Goal: Task Accomplishment & Management: Complete application form

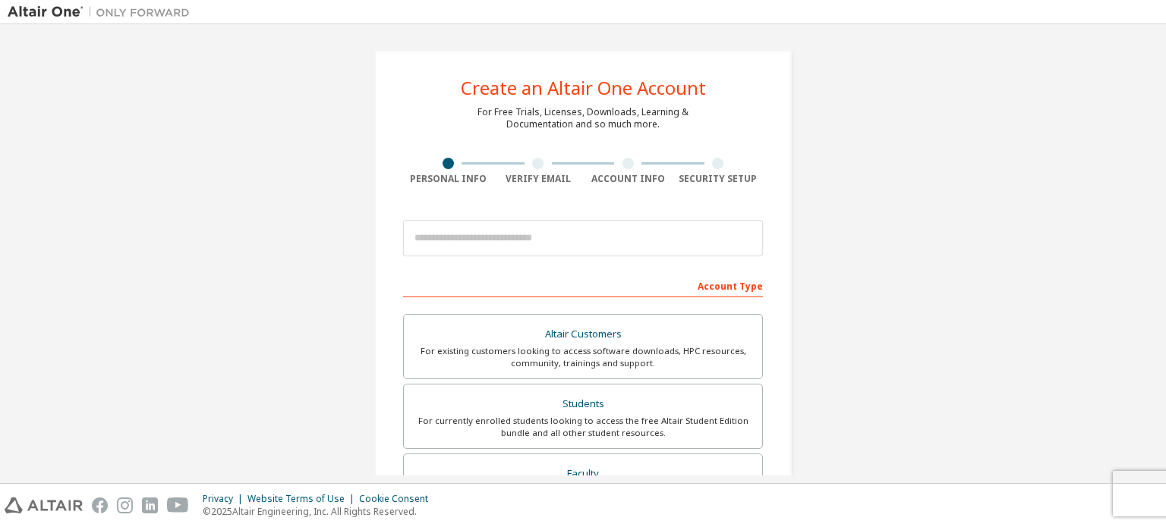
scroll to position [49, 0]
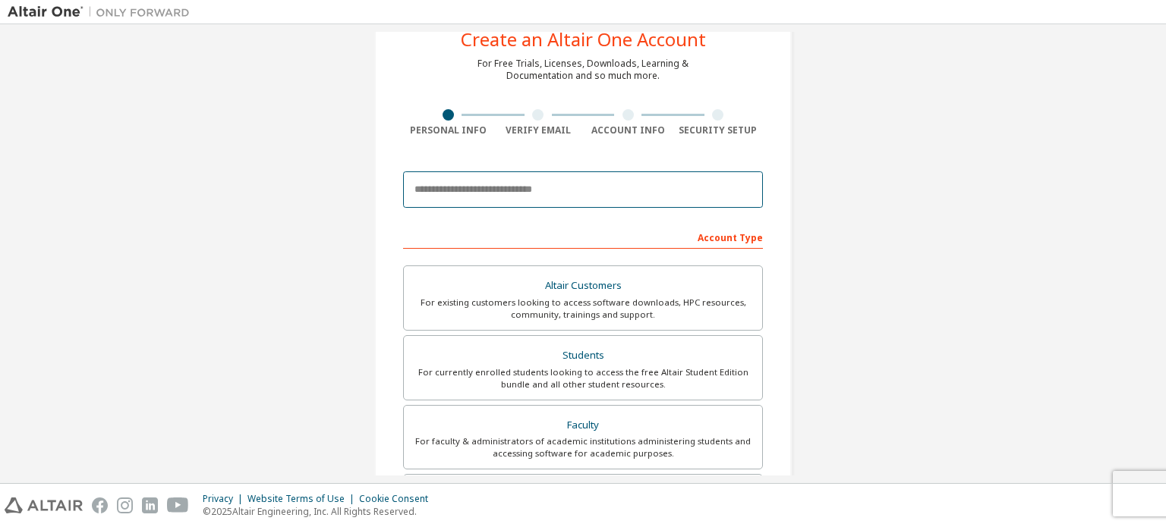
click at [441, 197] on input "email" at bounding box center [583, 190] width 360 height 36
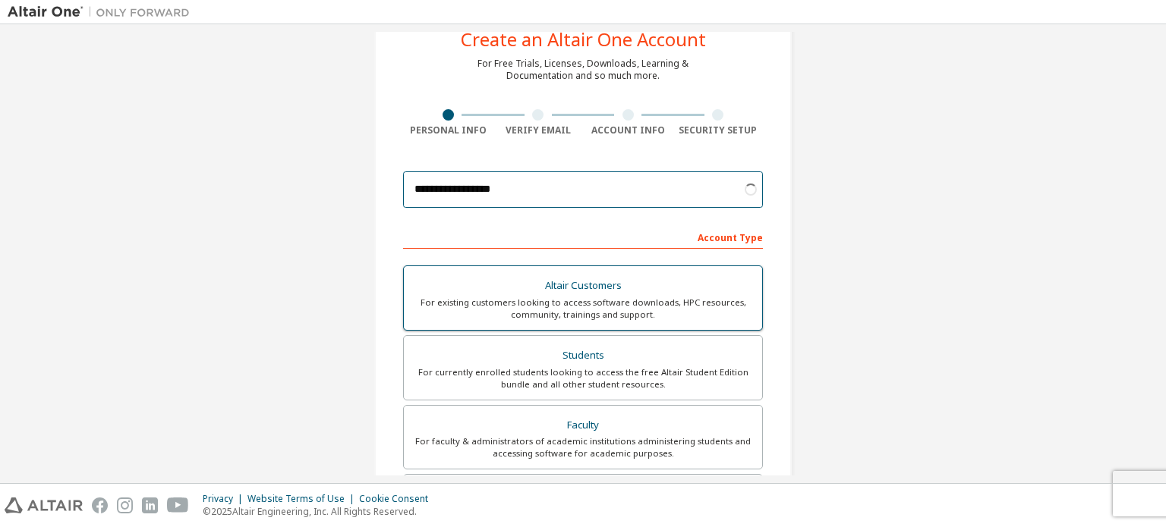
scroll to position [88, 0]
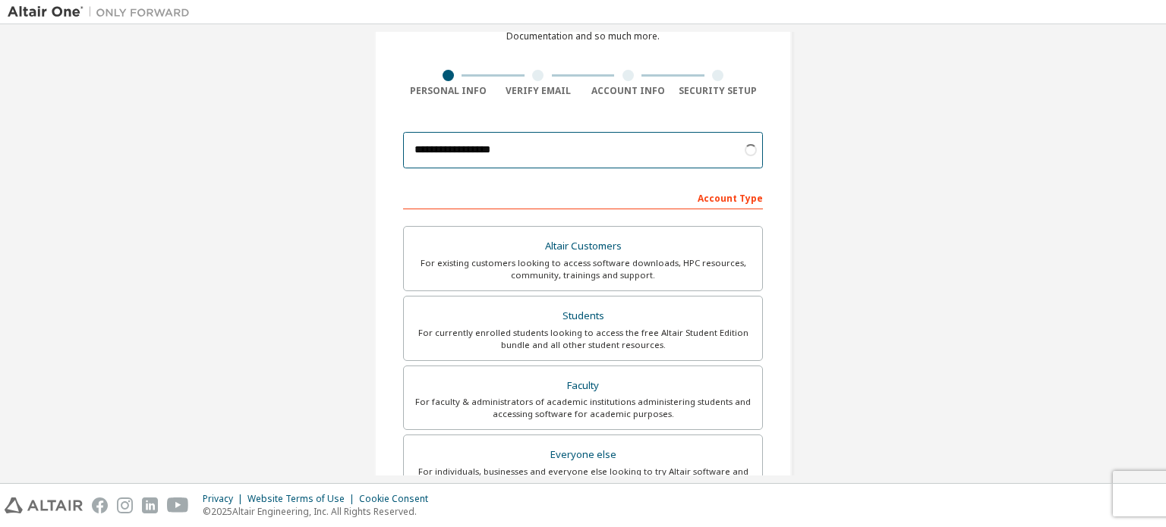
type input "**********"
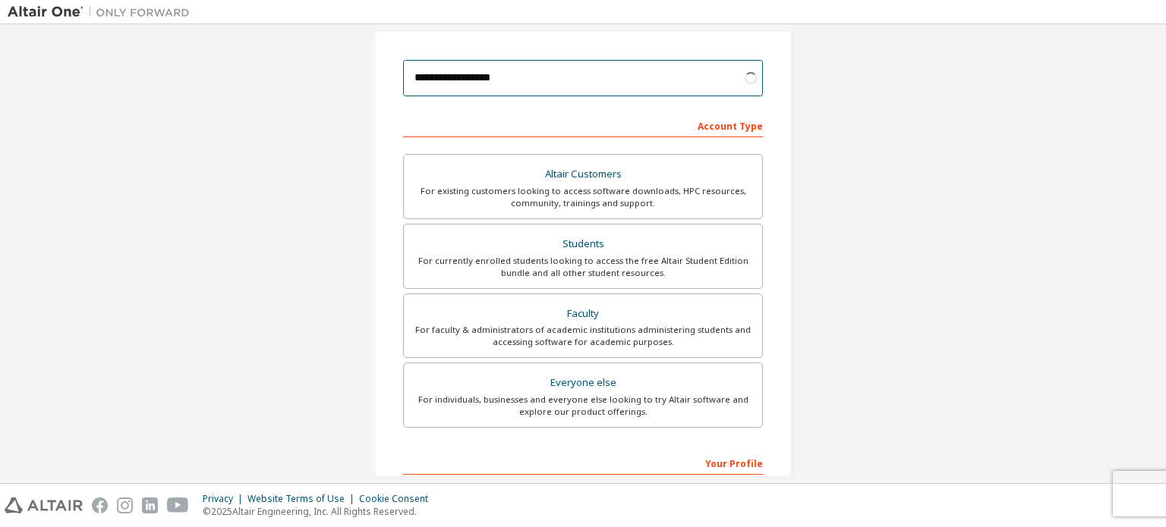
scroll to position [161, 0]
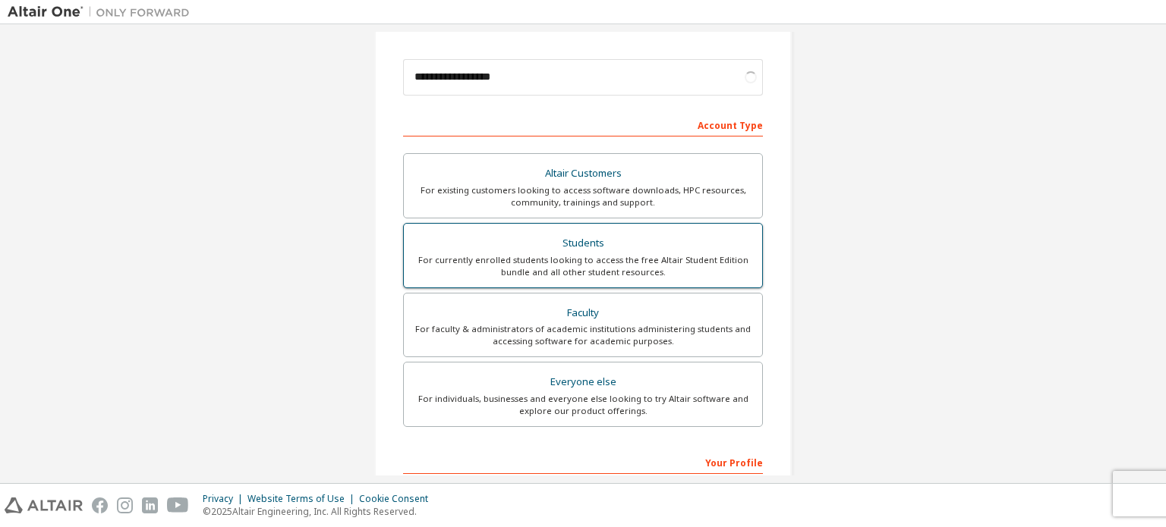
click at [490, 228] on label "Students For currently enrolled students looking to access the free Altair Stud…" at bounding box center [583, 255] width 360 height 65
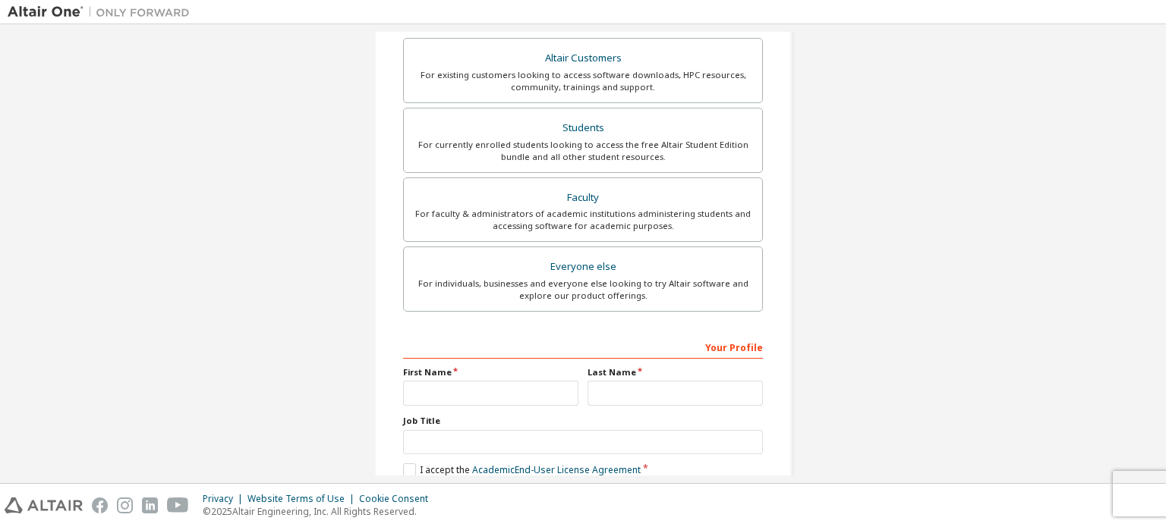
scroll to position [332, 0]
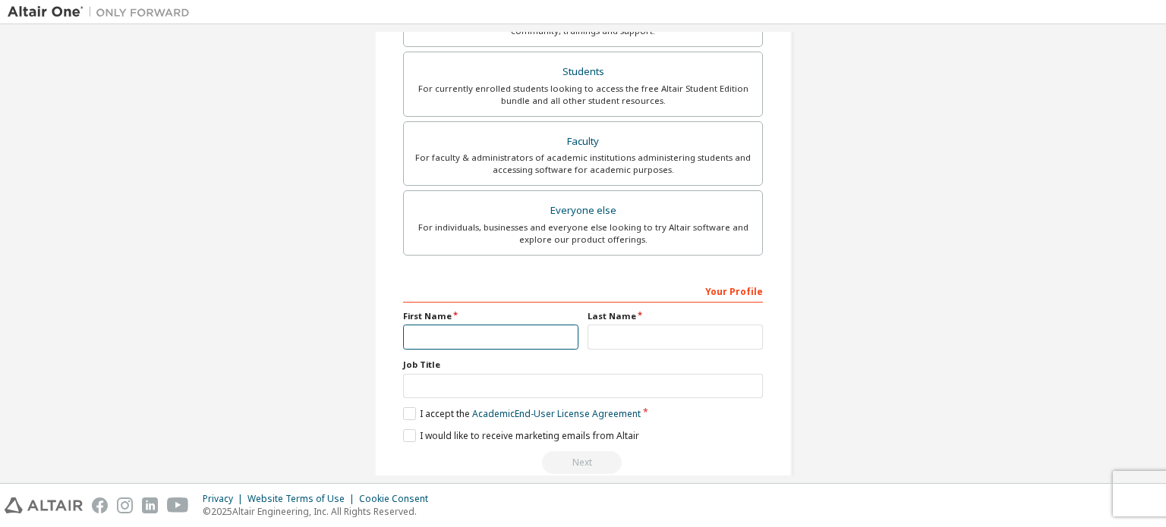
click at [519, 331] on input "text" at bounding box center [490, 337] width 175 height 25
type input "*******"
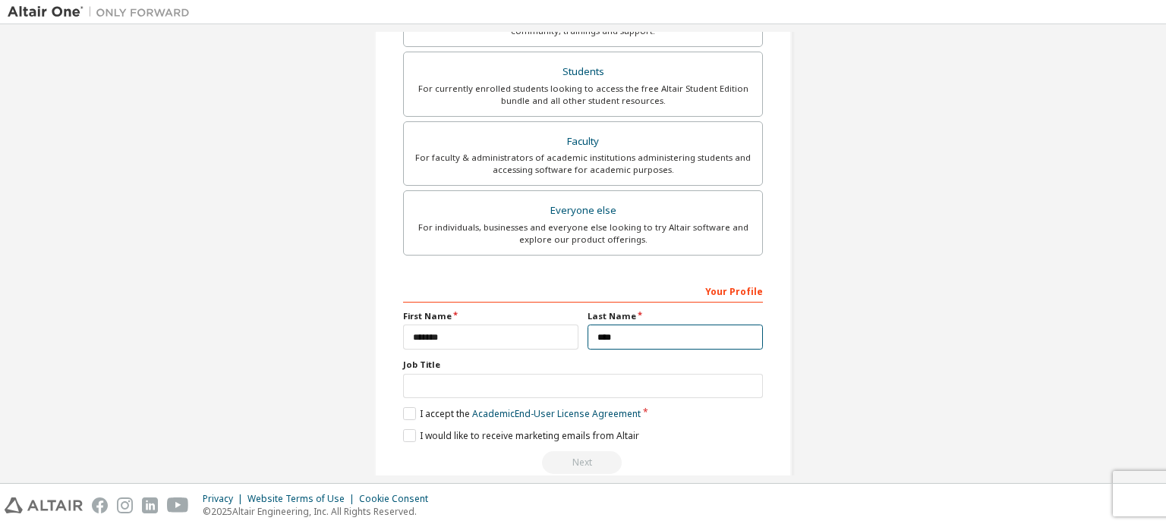
type input "****"
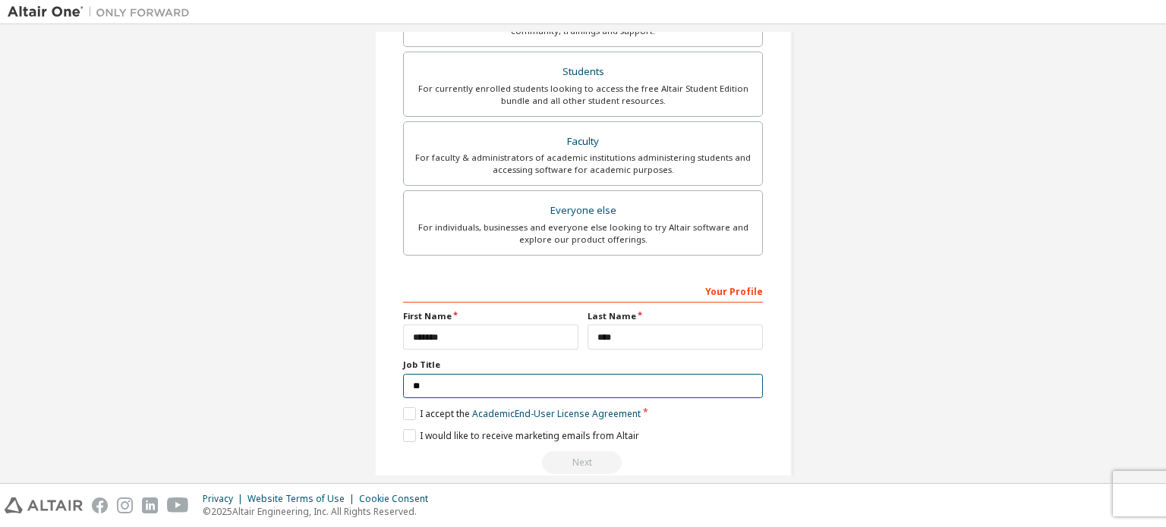
type input "*"
type input "*******"
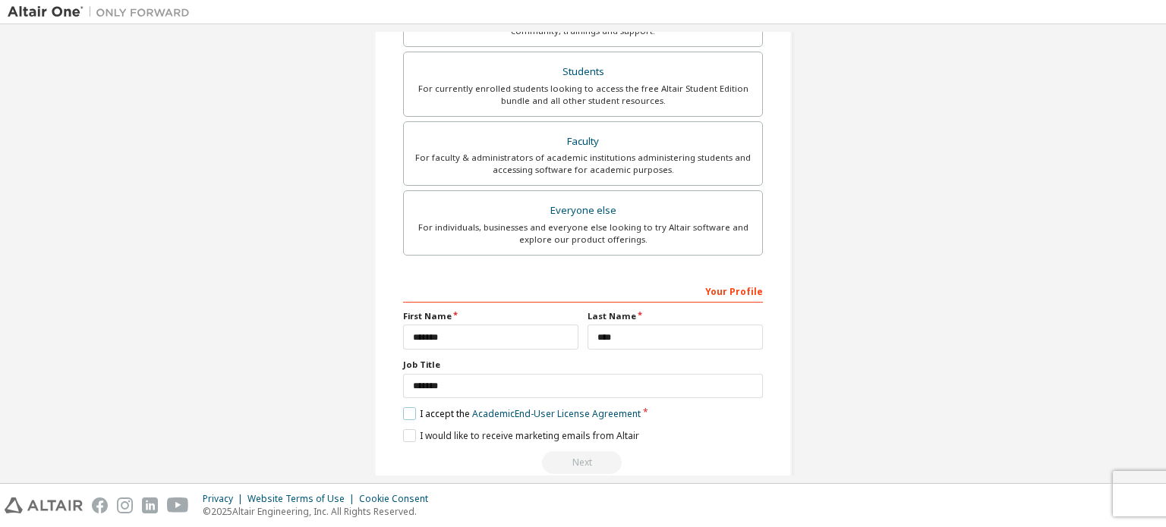
click at [410, 413] on label "I accept the Academic End-User License Agreement" at bounding box center [522, 414] width 238 height 13
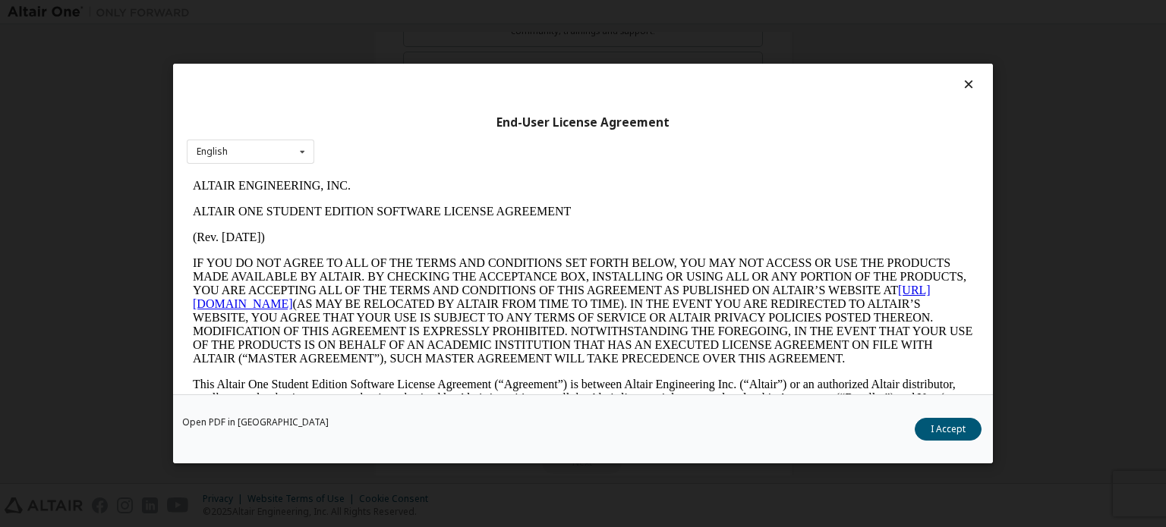
scroll to position [0, 0]
click at [950, 442] on div "Open PDF in New Tab I Accept" at bounding box center [583, 429] width 820 height 69
click at [944, 428] on button "I Accept" at bounding box center [948, 429] width 67 height 23
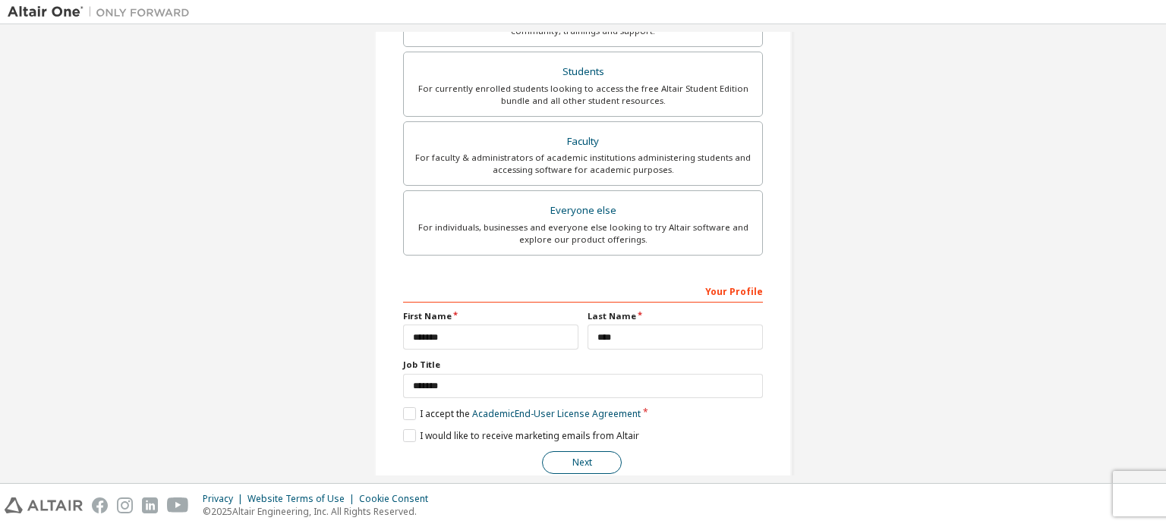
click at [604, 464] on button "Next" at bounding box center [582, 463] width 80 height 23
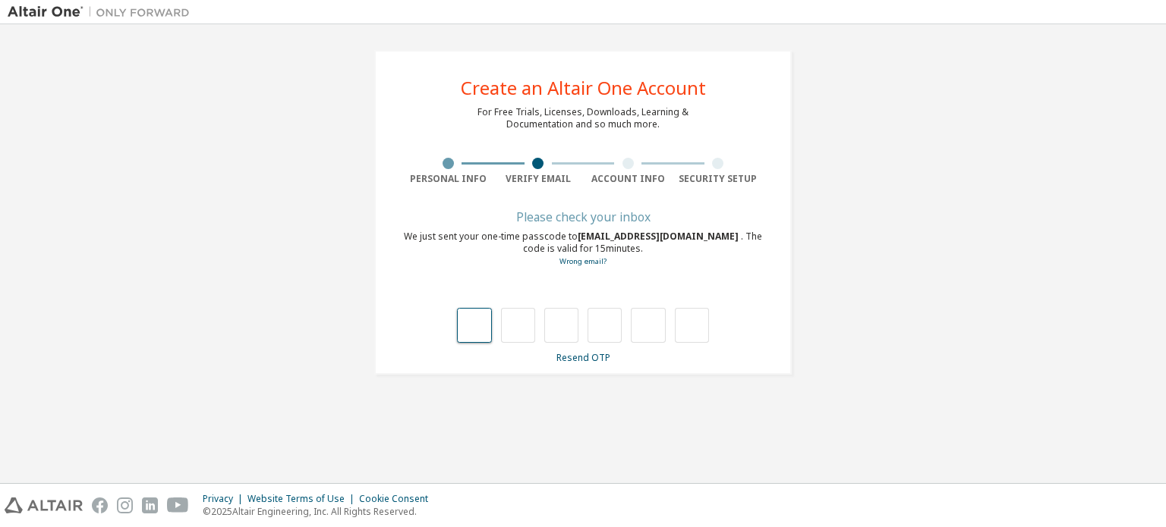
type input "*"
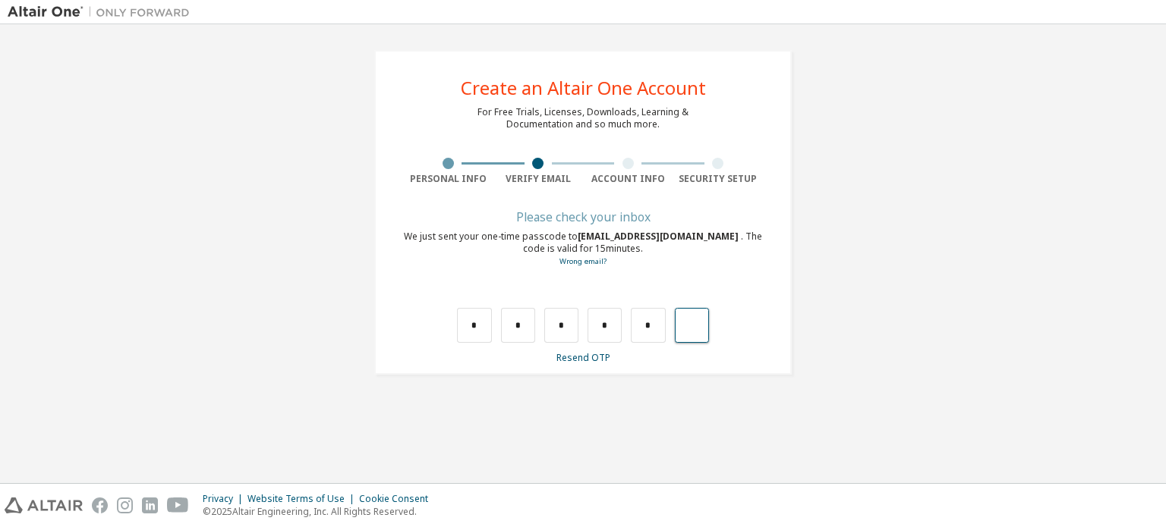
type input "*"
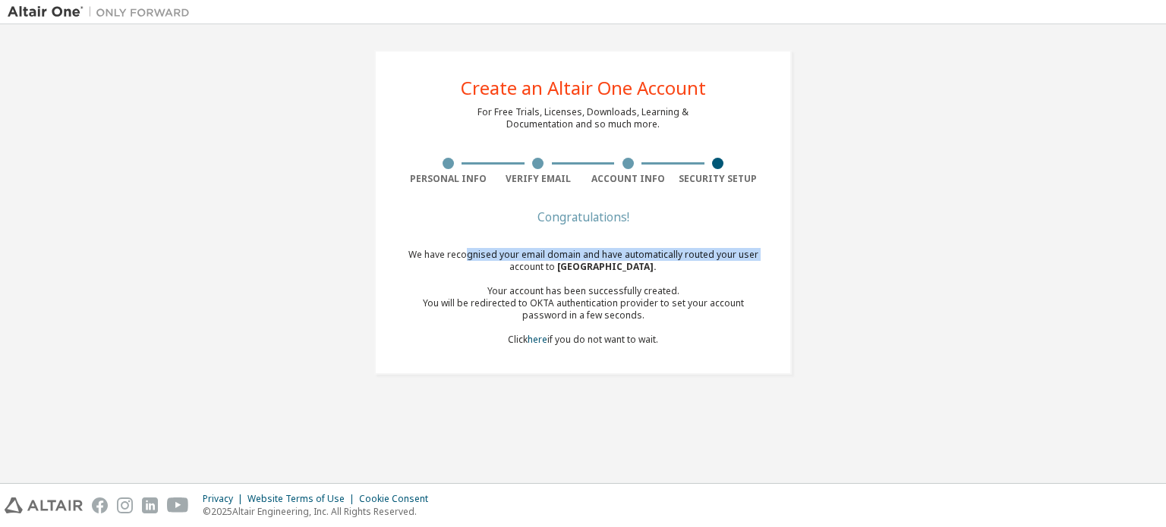
drag, startPoint x: 489, startPoint y: 269, endPoint x: 470, endPoint y: 250, distance: 26.8
click at [470, 250] on div "We have recognised your email domain and have automatically routed your user ac…" at bounding box center [583, 297] width 360 height 97
drag, startPoint x: 470, startPoint y: 250, endPoint x: 480, endPoint y: 266, distance: 18.7
click at [480, 266] on div "We have recognised your email domain and have automatically routed your user ac…" at bounding box center [583, 297] width 360 height 97
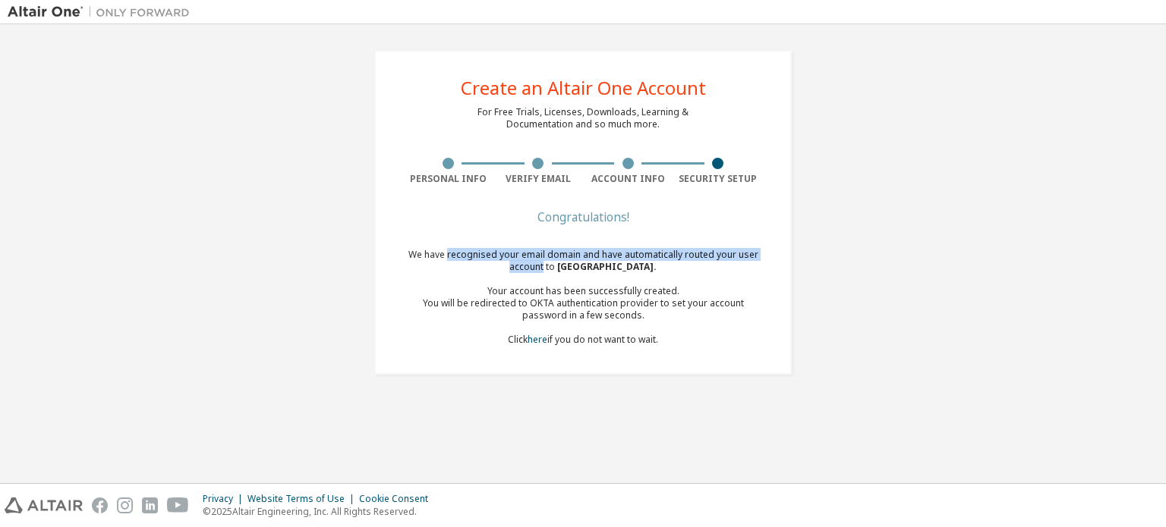
click at [480, 266] on div "We have recognised your email domain and have automatically routed your user ac…" at bounding box center [583, 297] width 360 height 97
drag, startPoint x: 480, startPoint y: 266, endPoint x: 467, endPoint y: 242, distance: 27.5
click at [467, 242] on div "Congratulations! We have recognised your email domain and have automatically ro…" at bounding box center [583, 289] width 360 height 152
drag, startPoint x: 467, startPoint y: 242, endPoint x: 478, endPoint y: 276, distance: 35.3
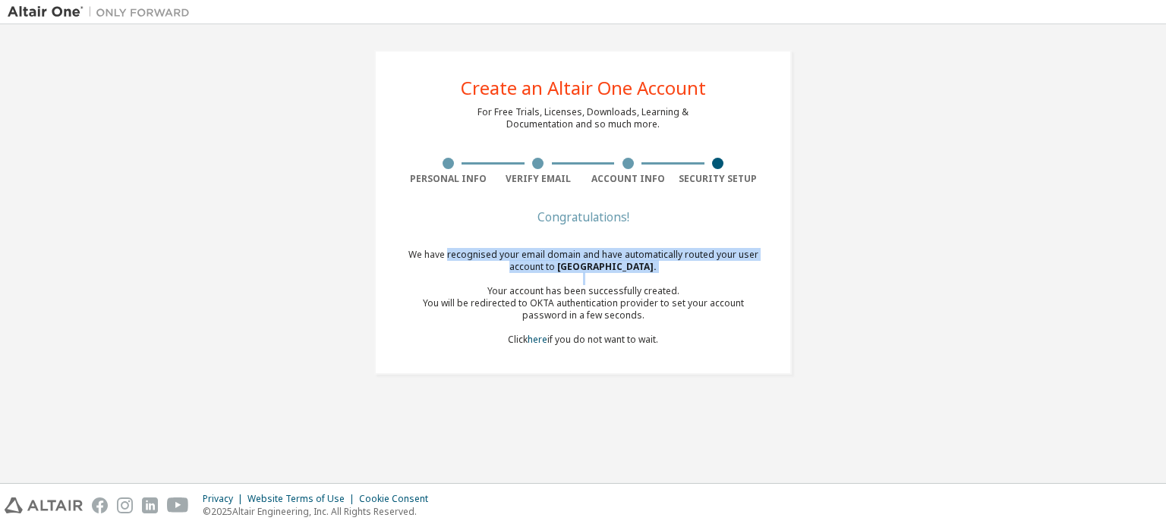
click at [478, 276] on div "Congratulations! We have recognised your email domain and have automatically ro…" at bounding box center [583, 289] width 360 height 152
click at [478, 276] on div "We have recognised your email domain and have automatically routed your user ac…" at bounding box center [583, 297] width 360 height 97
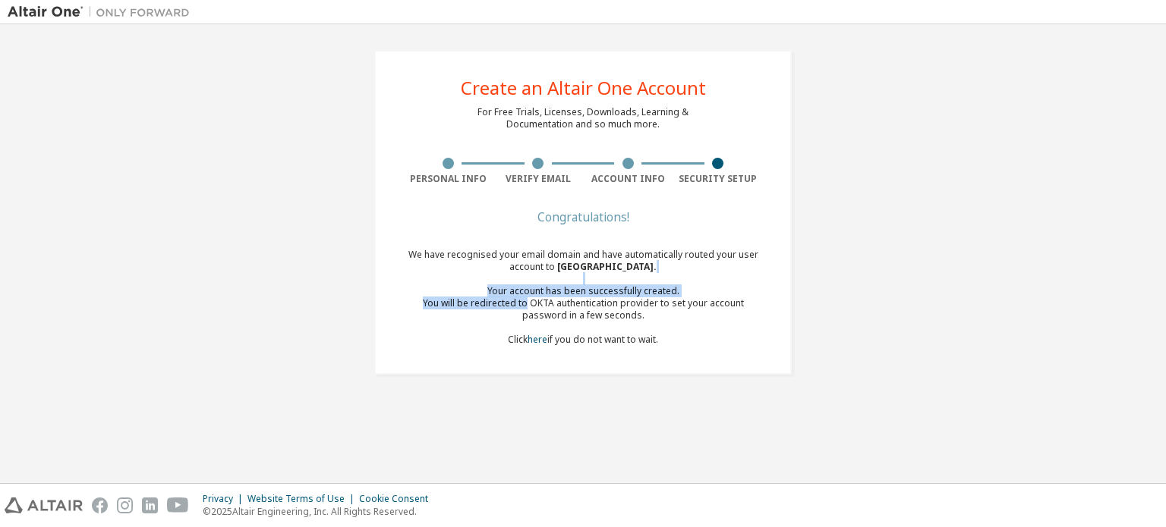
drag, startPoint x: 478, startPoint y: 276, endPoint x: 496, endPoint y: 303, distance: 32.4
click at [496, 303] on div "We have recognised your email domain and have automatically routed your user ac…" at bounding box center [583, 297] width 360 height 97
click at [496, 303] on div "You will be redirected to OKTA authentication provider to set your account pass…" at bounding box center [583, 310] width 360 height 24
drag, startPoint x: 496, startPoint y: 303, endPoint x: 486, endPoint y: 291, distance: 15.6
click at [486, 291] on div "We have recognised your email domain and have automatically routed your user ac…" at bounding box center [583, 297] width 360 height 97
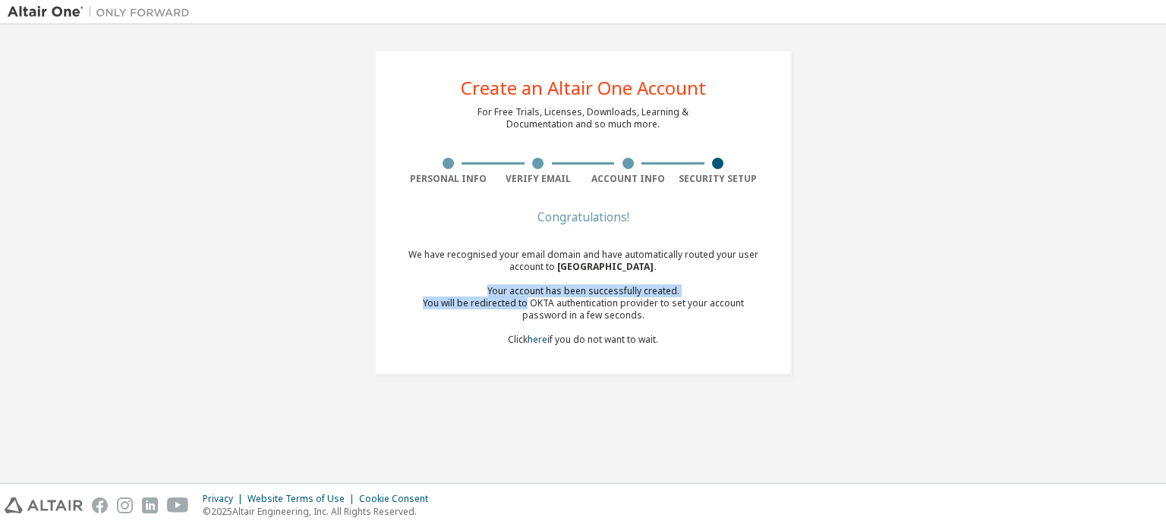
click at [486, 291] on div "Your account has been successfully created." at bounding box center [583, 291] width 360 height 12
